Goal: Information Seeking & Learning: Compare options

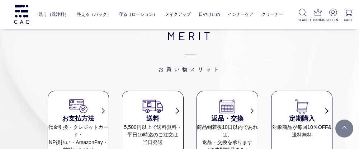
scroll to position [369, 0]
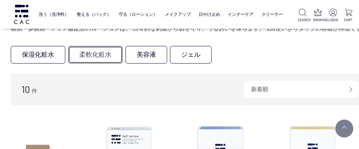
click at [101, 57] on link "柔軟化粧水" at bounding box center [95, 55] width 54 height 18
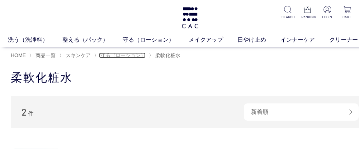
click at [124, 54] on span "守る（ローション）" at bounding box center [122, 55] width 45 height 6
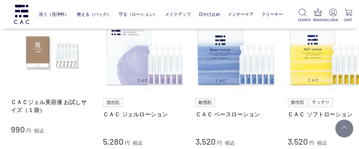
scroll to position [168, 0]
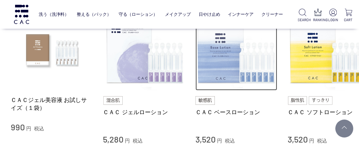
click at [210, 59] on img at bounding box center [236, 50] width 82 height 82
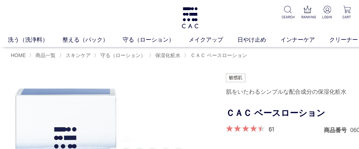
scroll to position [18, 0]
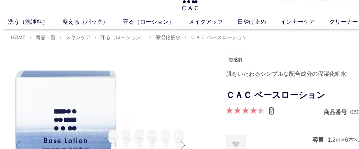
click at [270, 109] on link "61" at bounding box center [270, 111] width 5 height 8
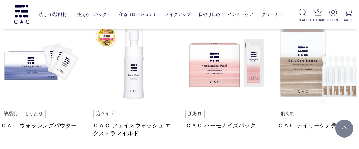
scroll to position [5027, 21]
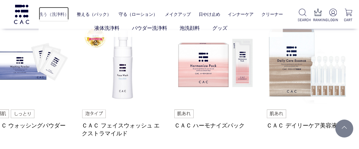
click at [59, 13] on link "洗う（洗浄料）" at bounding box center [54, 14] width 30 height 15
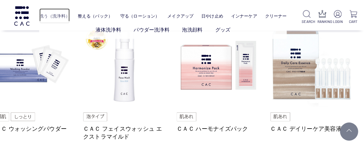
scroll to position [5027, 16]
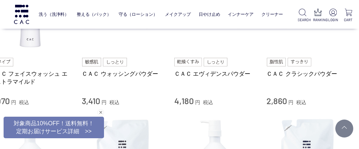
scroll to position [223, 21]
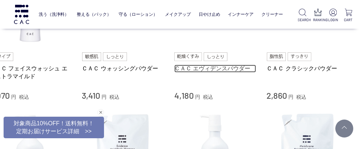
click at [221, 69] on link "ＣＡＣ エヴィデンスパウダー" at bounding box center [215, 68] width 82 height 8
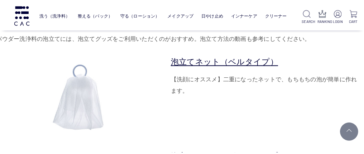
scroll to position [2219, 14]
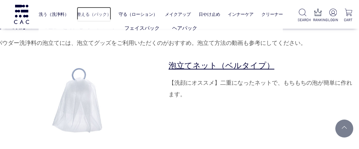
click at [98, 14] on link "整える（パック）" at bounding box center [94, 14] width 34 height 15
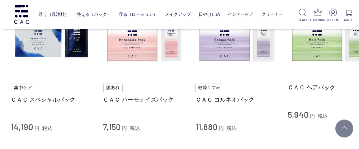
scroll to position [346, 0]
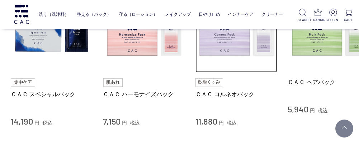
click at [230, 38] on img at bounding box center [236, 32] width 82 height 82
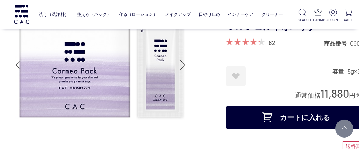
scroll to position [56, 0]
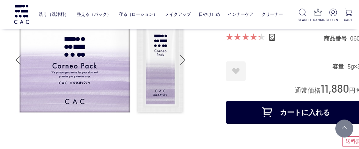
click at [272, 39] on link "82" at bounding box center [271, 37] width 7 height 8
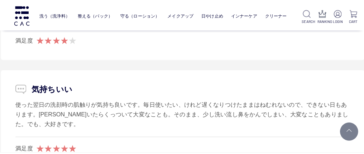
scroll to position [4116, 10]
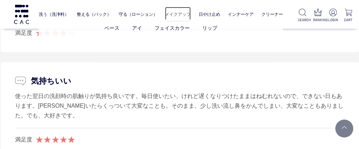
click at [185, 14] on link "メイクアップ" at bounding box center [178, 14] width 26 height 15
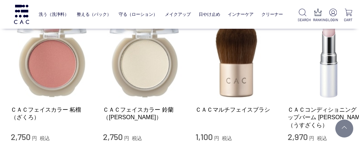
scroll to position [856, 0]
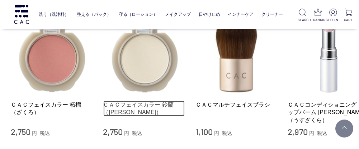
click at [142, 101] on link "ＣＡＣフェイスカラー 鈴蘭（[PERSON_NAME]）" at bounding box center [144, 108] width 82 height 15
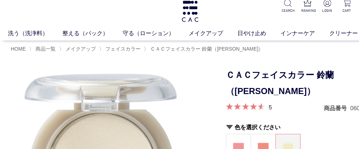
scroll to position [14, 0]
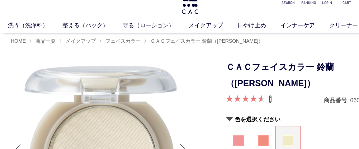
click at [271, 98] on link "5" at bounding box center [269, 99] width 3 height 8
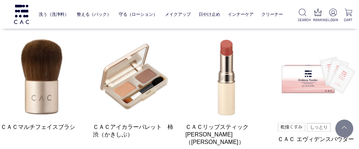
scroll to position [1574, 10]
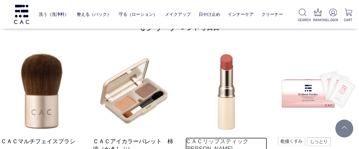
click at [230, 137] on link "ＣＡＣリップスティック　茜（あかね）" at bounding box center [226, 148] width 82 height 23
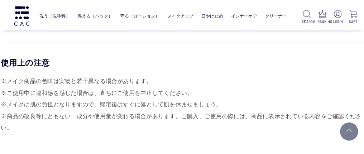
scroll to position [672, 10]
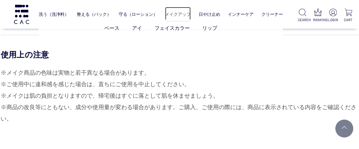
click at [181, 12] on link "メイクアップ" at bounding box center [178, 14] width 26 height 15
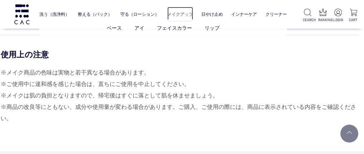
click at [181, 12] on link "メイクアップ" at bounding box center [180, 14] width 26 height 15
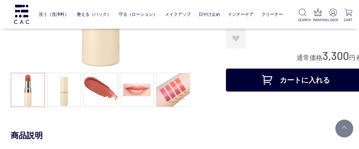
scroll to position [149, 0]
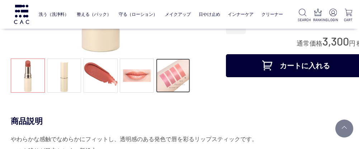
click at [173, 75] on link at bounding box center [173, 75] width 34 height 34
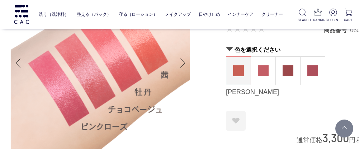
scroll to position [47, 0]
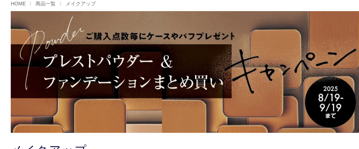
scroll to position [57, 0]
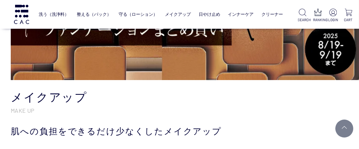
click at [241, 50] on img at bounding box center [190, 18] width 358 height 121
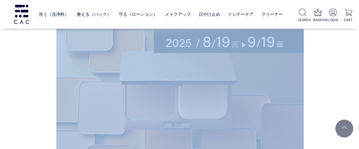
drag, startPoint x: 364, startPoint y: 145, endPoint x: 334, endPoint y: 111, distance: 44.9
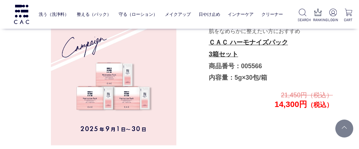
scroll to position [1521, 10]
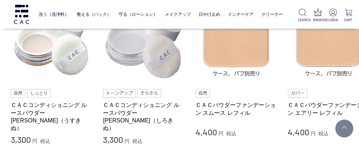
scroll to position [308, 0]
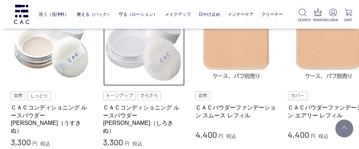
click at [141, 52] on img at bounding box center [144, 45] width 82 height 82
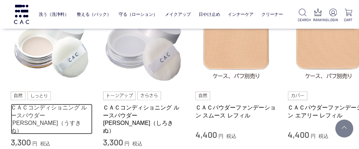
click at [54, 109] on link "ＣＡＣコンディショニング ルースパウダー [PERSON_NAME]（うすきぬ）" at bounding box center [52, 119] width 82 height 30
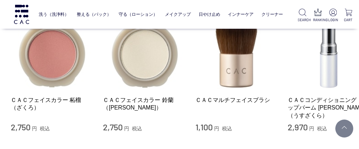
scroll to position [863, 0]
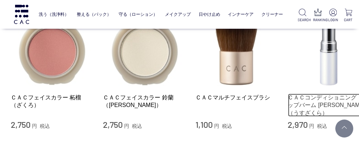
click at [319, 93] on link "ＣＡＣコンディショニング リップバーム [PERSON_NAME]（うすざくら）" at bounding box center [329, 104] width 82 height 23
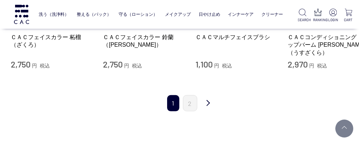
scroll to position [945, 0]
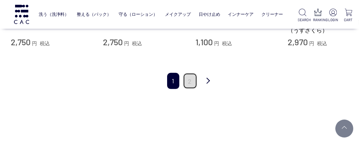
click at [190, 73] on link "2" at bounding box center [190, 81] width 14 height 16
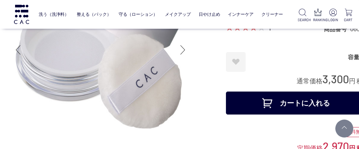
scroll to position [48, 0]
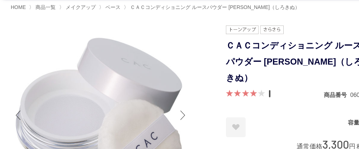
click at [269, 90] on link "1" at bounding box center [269, 94] width 2 height 8
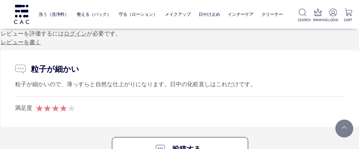
scroll to position [1489, 10]
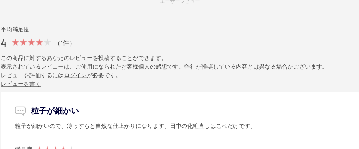
scroll to position [48, 0]
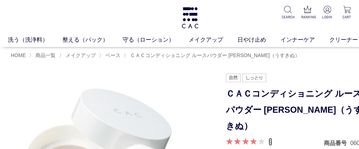
click at [271, 138] on link "4" at bounding box center [270, 142] width 4 height 8
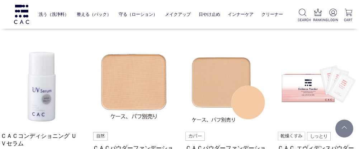
scroll to position [1834, 10]
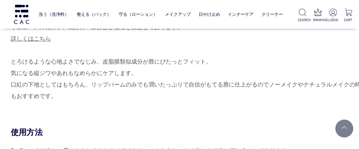
scroll to position [280, 0]
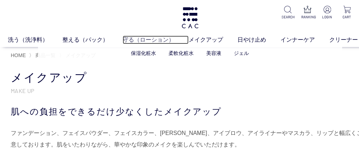
click at [152, 39] on link "守る（ローション）" at bounding box center [155, 39] width 66 height 9
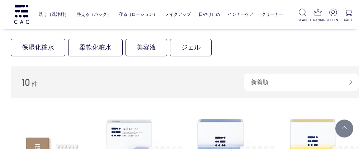
scroll to position [67, 0]
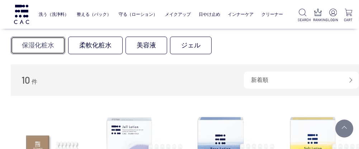
click at [45, 43] on link "保湿化粧水" at bounding box center [38, 46] width 54 height 18
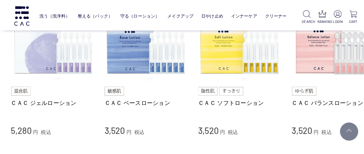
scroll to position [99, 0]
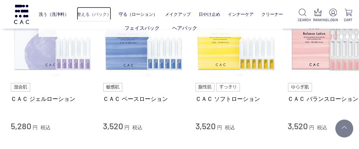
click at [90, 13] on link "整える（パック）" at bounding box center [94, 14] width 34 height 15
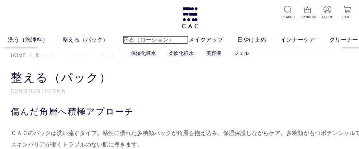
click at [146, 39] on link "守る（ローション）" at bounding box center [155, 39] width 66 height 9
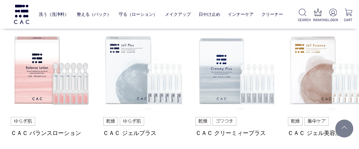
scroll to position [299, 0]
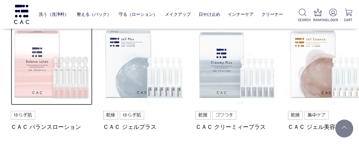
click at [45, 68] on img at bounding box center [52, 65] width 82 height 82
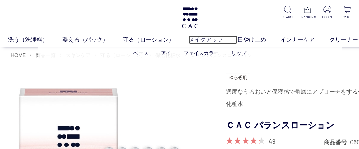
click at [212, 42] on link "メイクアップ" at bounding box center [212, 39] width 49 height 9
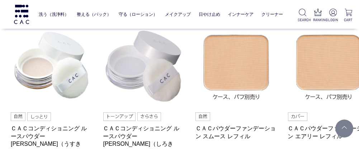
scroll to position [305, 0]
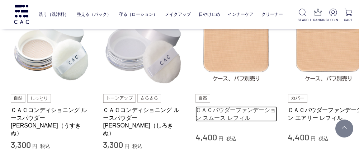
click at [242, 114] on link "ＣＡＣパウダーファンデーション スムース レフィル" at bounding box center [236, 113] width 82 height 15
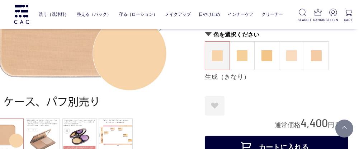
scroll to position [104, 21]
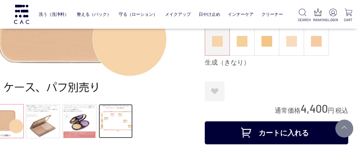
click at [125, 118] on link at bounding box center [115, 121] width 34 height 34
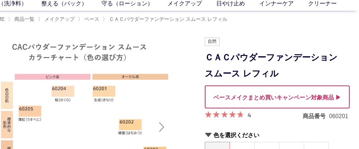
scroll to position [42, 21]
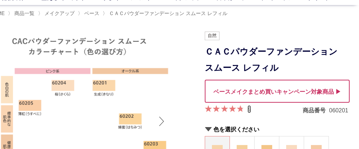
click at [248, 107] on link "4" at bounding box center [249, 109] width 4 height 8
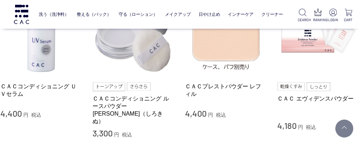
scroll to position [1701, 10]
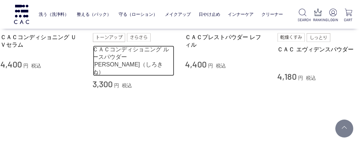
click at [135, 47] on link "ＣＡＣコンディショニング ルースパウダー [PERSON_NAME]（しろきぬ）" at bounding box center [134, 60] width 82 height 30
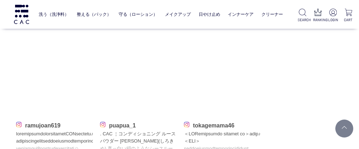
scroll to position [1171, 0]
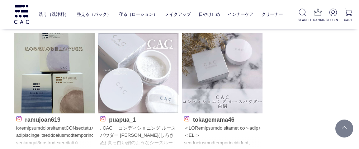
click at [151, 74] on img at bounding box center [138, 73] width 80 height 80
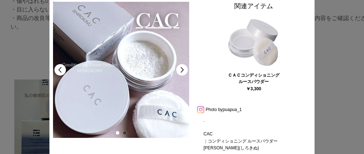
click at [201, 108] on link at bounding box center [200, 109] width 9 height 5
click at [358, 114] on div at bounding box center [182, 77] width 364 height 154
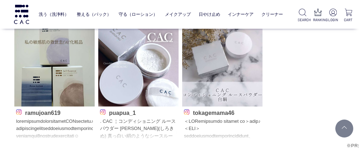
scroll to position [1151, 0]
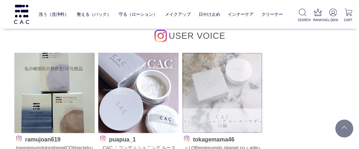
click at [212, 101] on img at bounding box center [222, 93] width 80 height 80
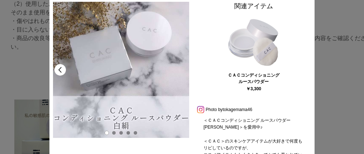
click at [349, 28] on div at bounding box center [182, 77] width 364 height 154
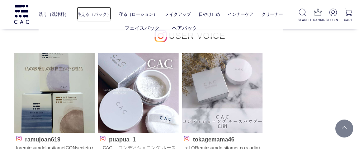
click at [101, 13] on link "整える（パック）" at bounding box center [94, 14] width 34 height 15
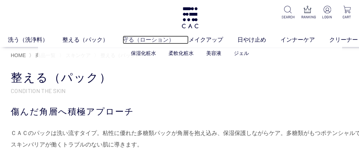
click at [145, 38] on link "守る（ローション）" at bounding box center [155, 39] width 66 height 9
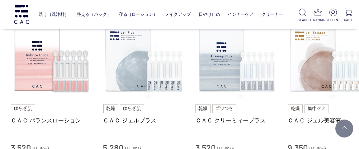
scroll to position [320, 0]
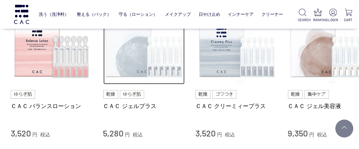
click at [150, 47] on img at bounding box center [144, 44] width 82 height 82
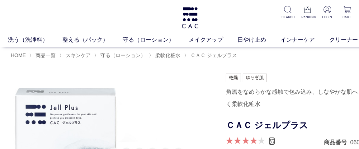
click at [273, 140] on link "37" at bounding box center [271, 141] width 6 height 8
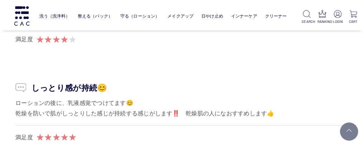
scroll to position [4301, 10]
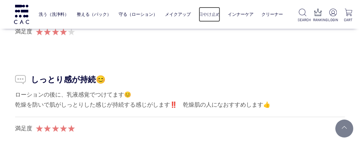
click at [212, 14] on link "日やけ止め" at bounding box center [208, 14] width 21 height 15
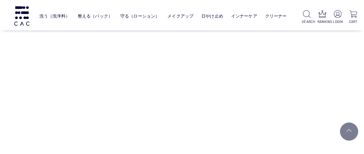
scroll to position [250, 0]
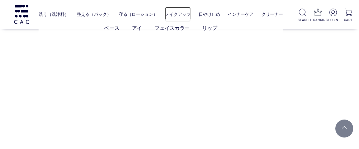
click at [179, 11] on link "メイクアップ" at bounding box center [178, 14] width 26 height 15
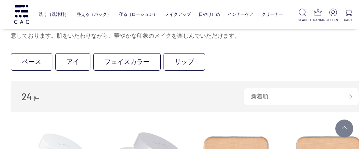
scroll to position [193, 0]
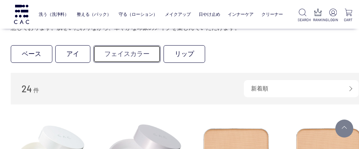
click at [136, 53] on link "フェイスカラー" at bounding box center [126, 54] width 67 height 18
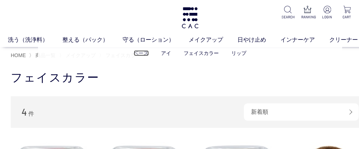
click at [140, 52] on link "ベース" at bounding box center [141, 53] width 15 height 6
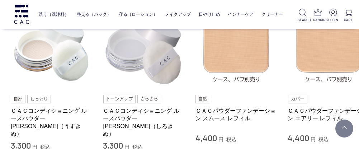
scroll to position [226, 0]
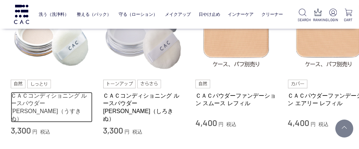
click at [44, 102] on link "ＣＡＣコンディショニング ルースパウダー [PERSON_NAME]（うすきぬ）" at bounding box center [52, 107] width 82 height 30
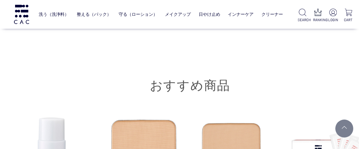
scroll to position [1764, 0]
